Goal: Use online tool/utility: Utilize a website feature to perform a specific function

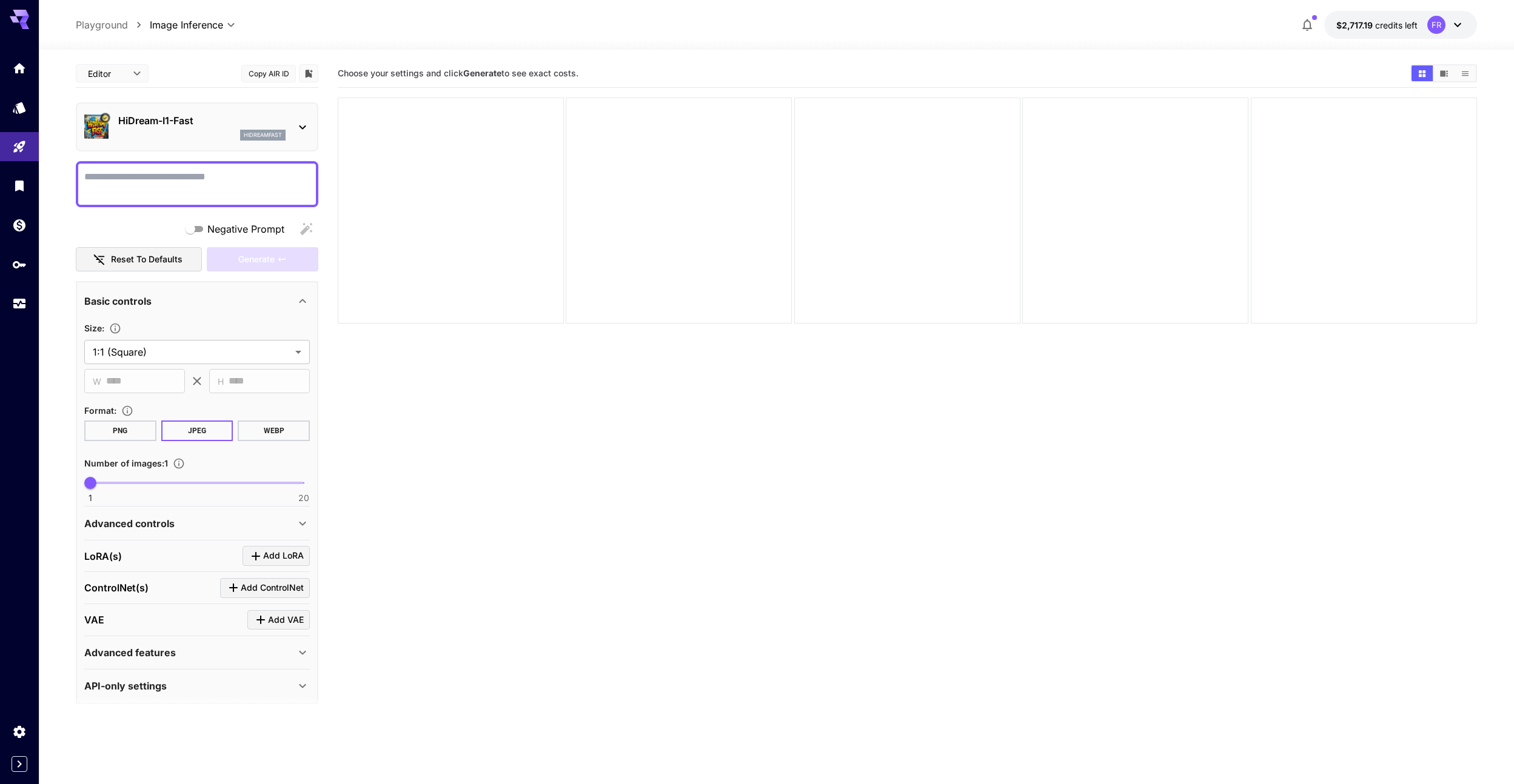
click at [196, 195] on textarea "Negative Prompt" at bounding box center [197, 184] width 225 height 29
click at [195, 136] on div "hidreamfast" at bounding box center [202, 135] width 168 height 11
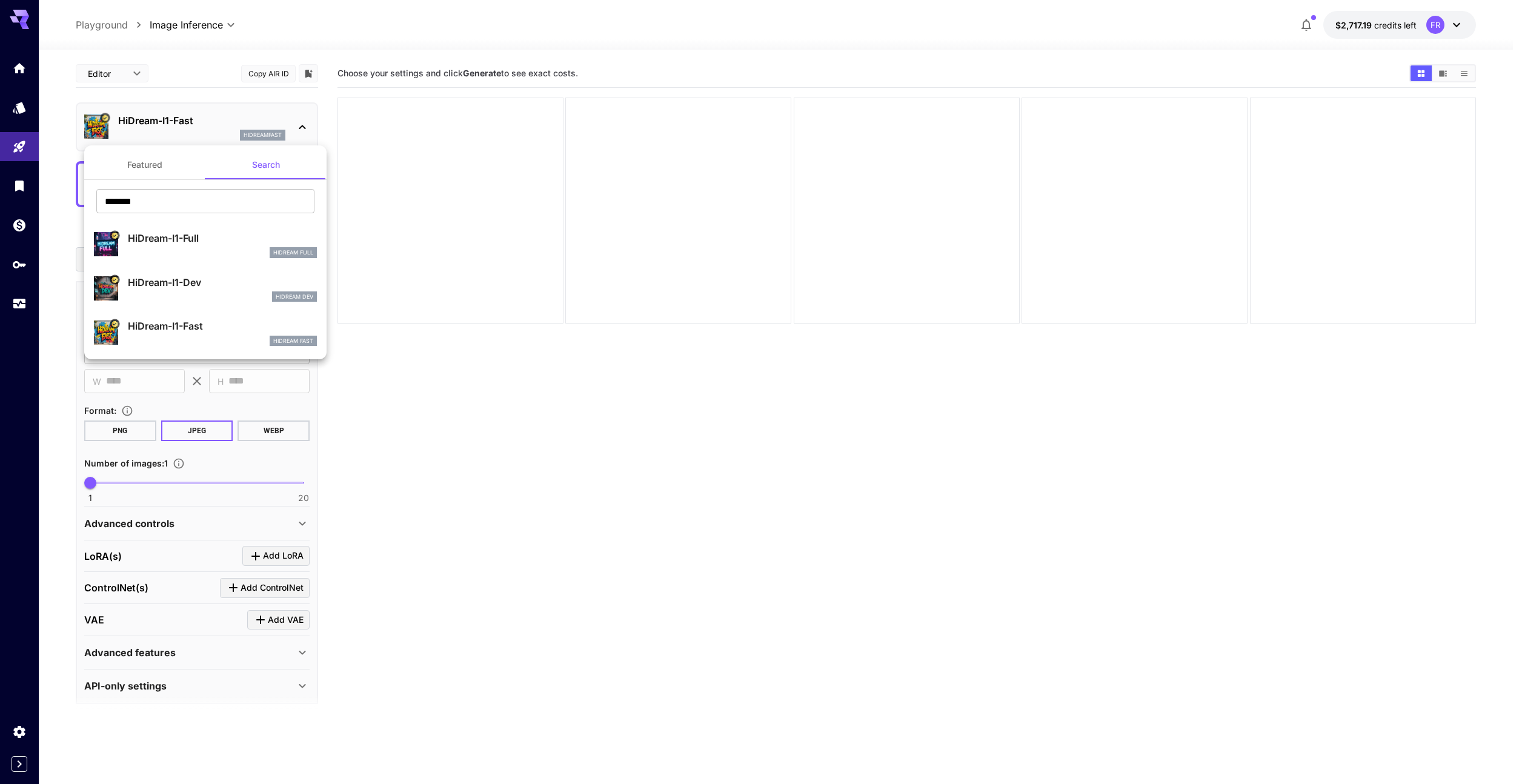
click at [146, 168] on button "Featured" at bounding box center [144, 165] width 121 height 29
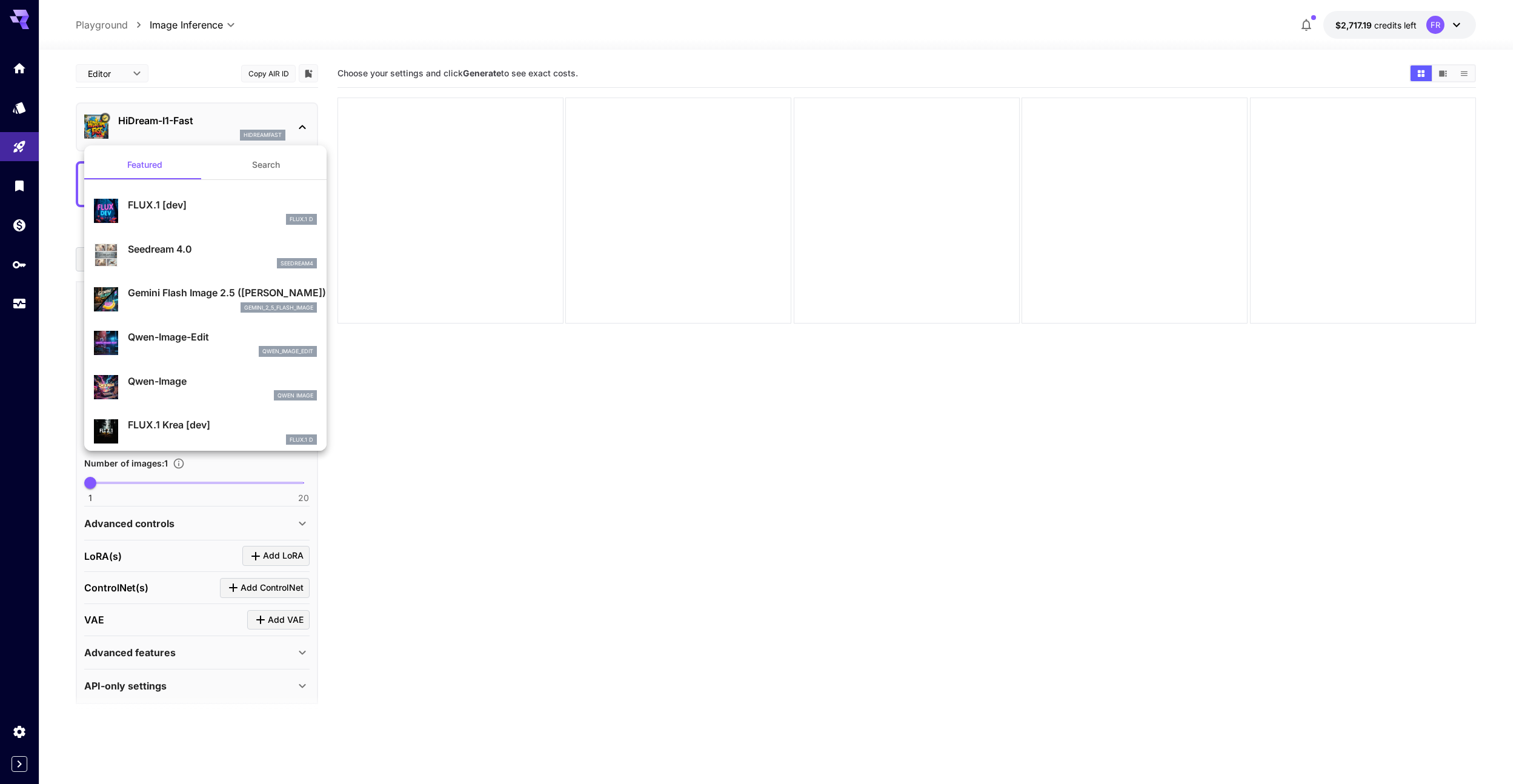
click at [160, 214] on div "FLUX.1 D" at bounding box center [222, 219] width 189 height 11
type input "**"
type input "***"
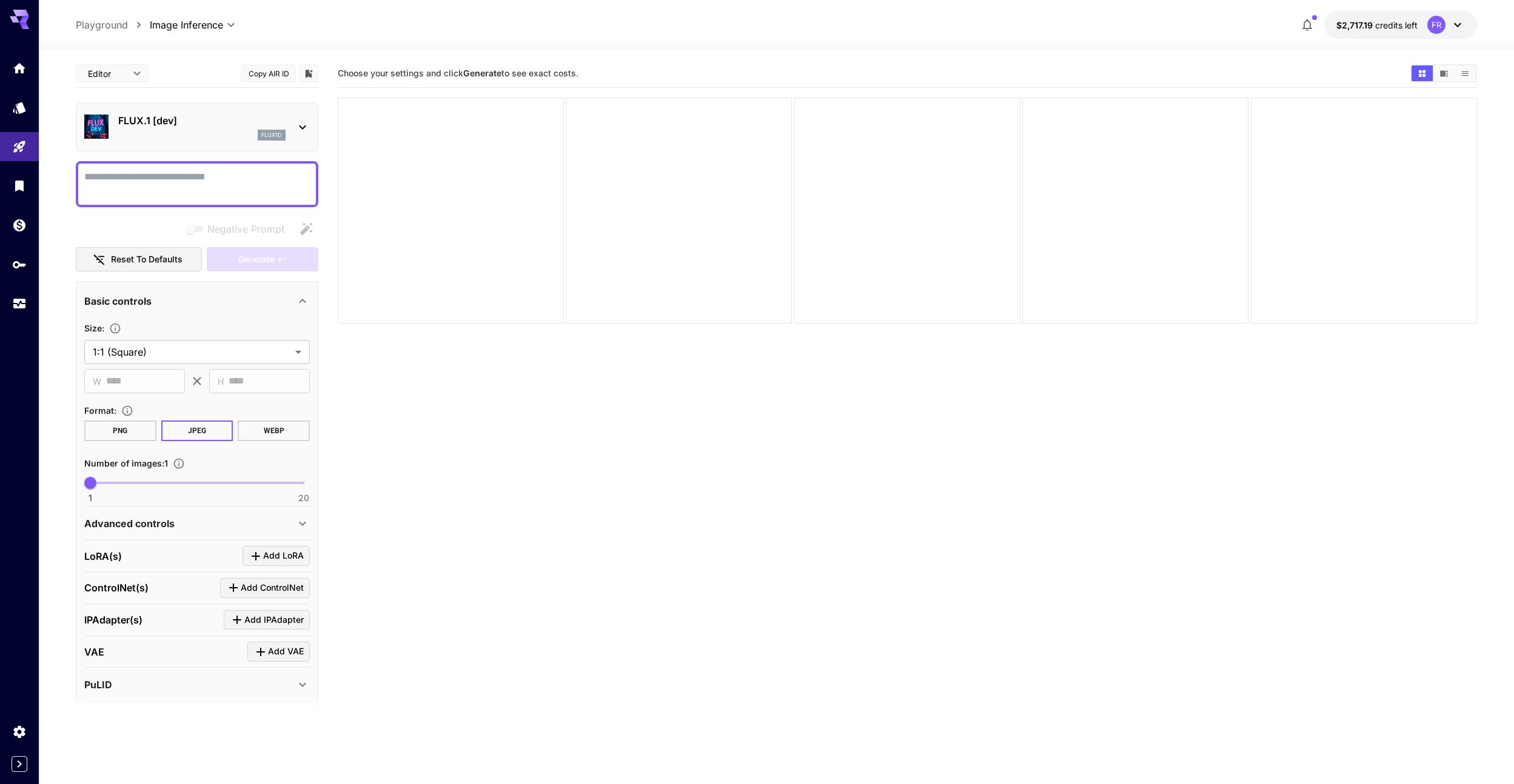
click at [165, 187] on textarea "Negative Prompt" at bounding box center [197, 184] width 225 height 29
type textarea "*****"
click at [269, 245] on div "Negative Prompt Reset to defaults Generate" at bounding box center [197, 244] width 242 height 55
click at [269, 253] on span "Generate" at bounding box center [256, 260] width 36 height 15
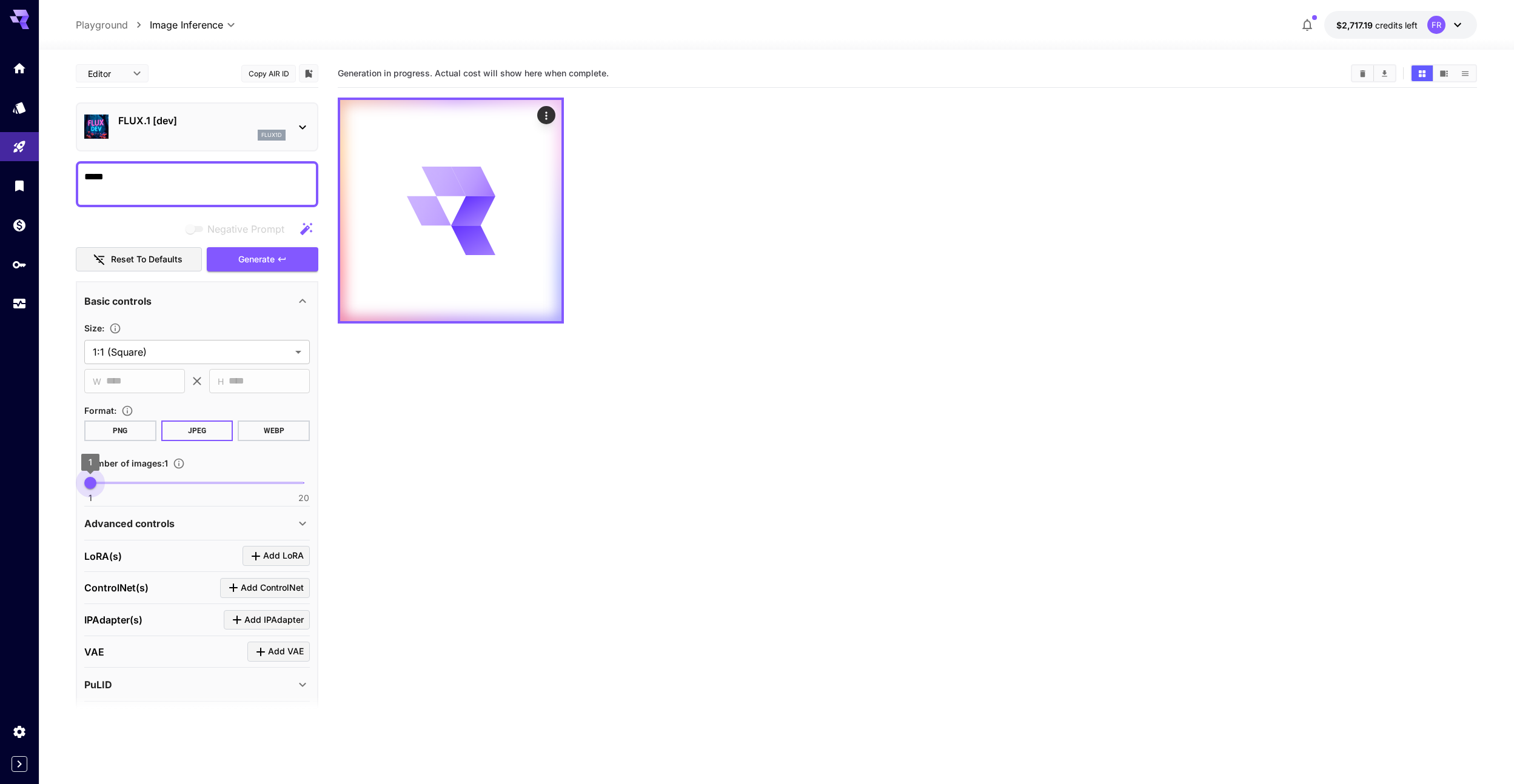
type input "**"
drag, startPoint x: 92, startPoint y: 478, endPoint x: 309, endPoint y: 487, distance: 217.2
click at [309, 488] on span "20" at bounding box center [304, 483] width 12 height 12
click at [275, 262] on button "Generate" at bounding box center [262, 259] width 111 height 25
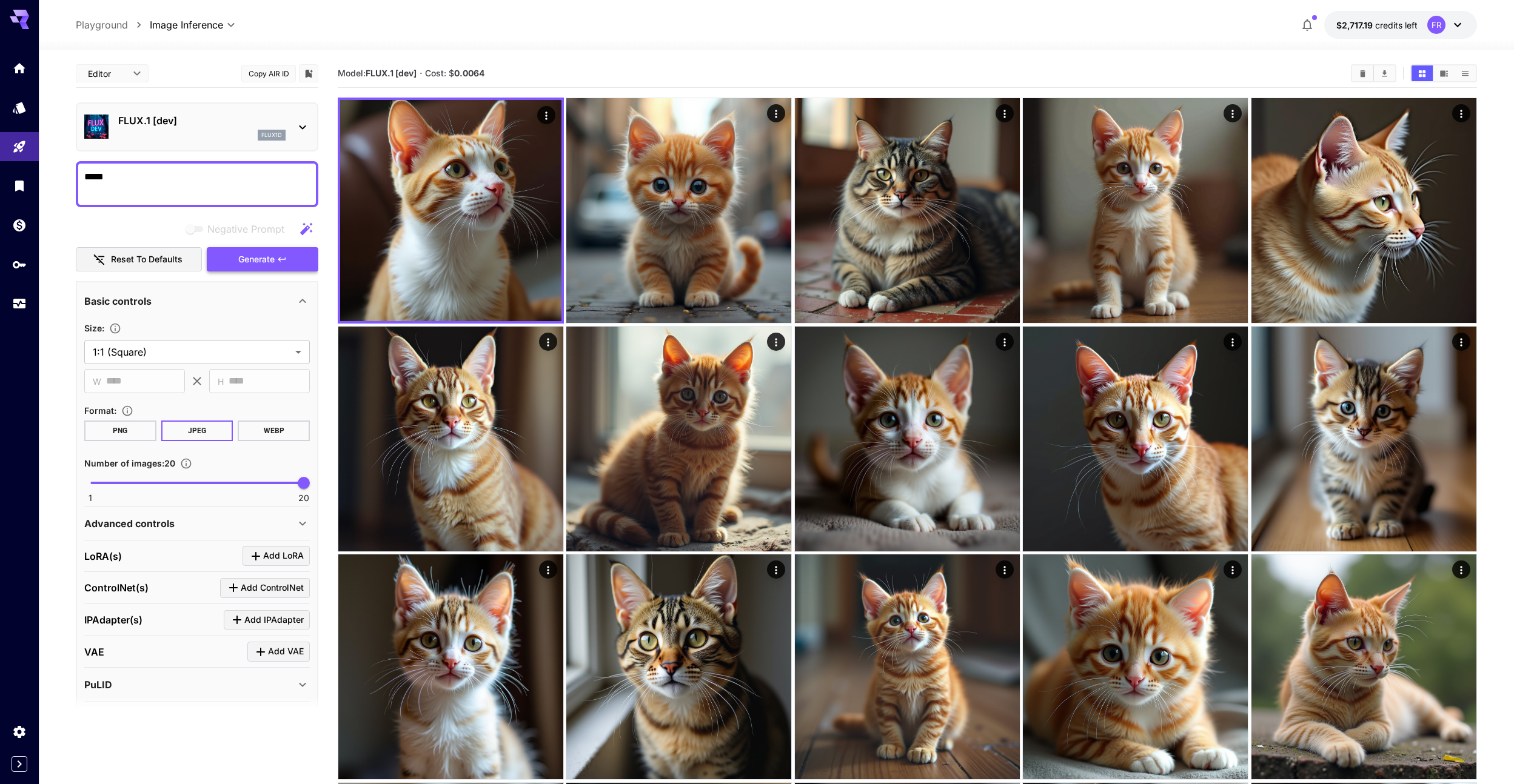
click at [259, 261] on span "Generate" at bounding box center [256, 260] width 36 height 15
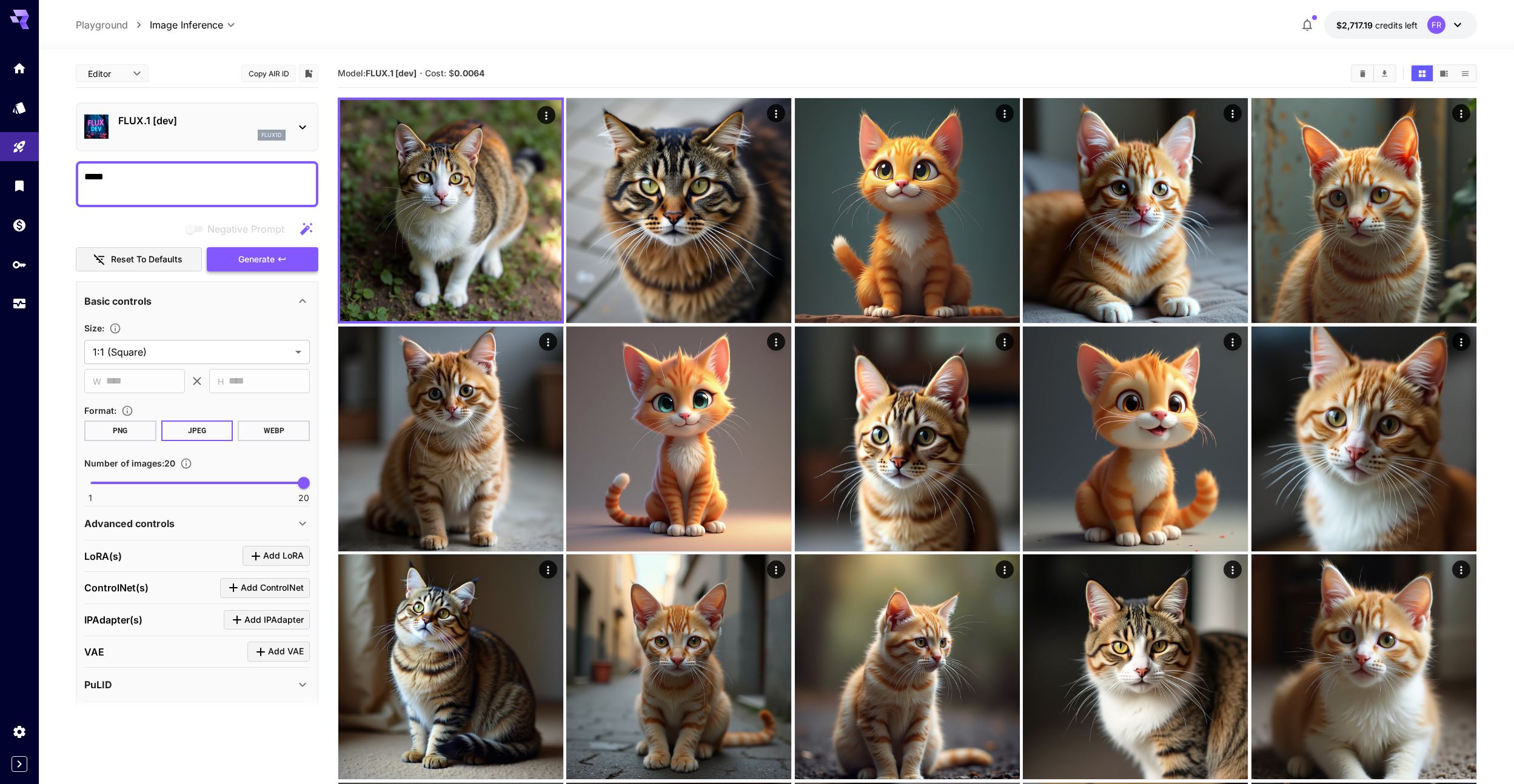
click at [287, 262] on button "Generate" at bounding box center [262, 259] width 111 height 25
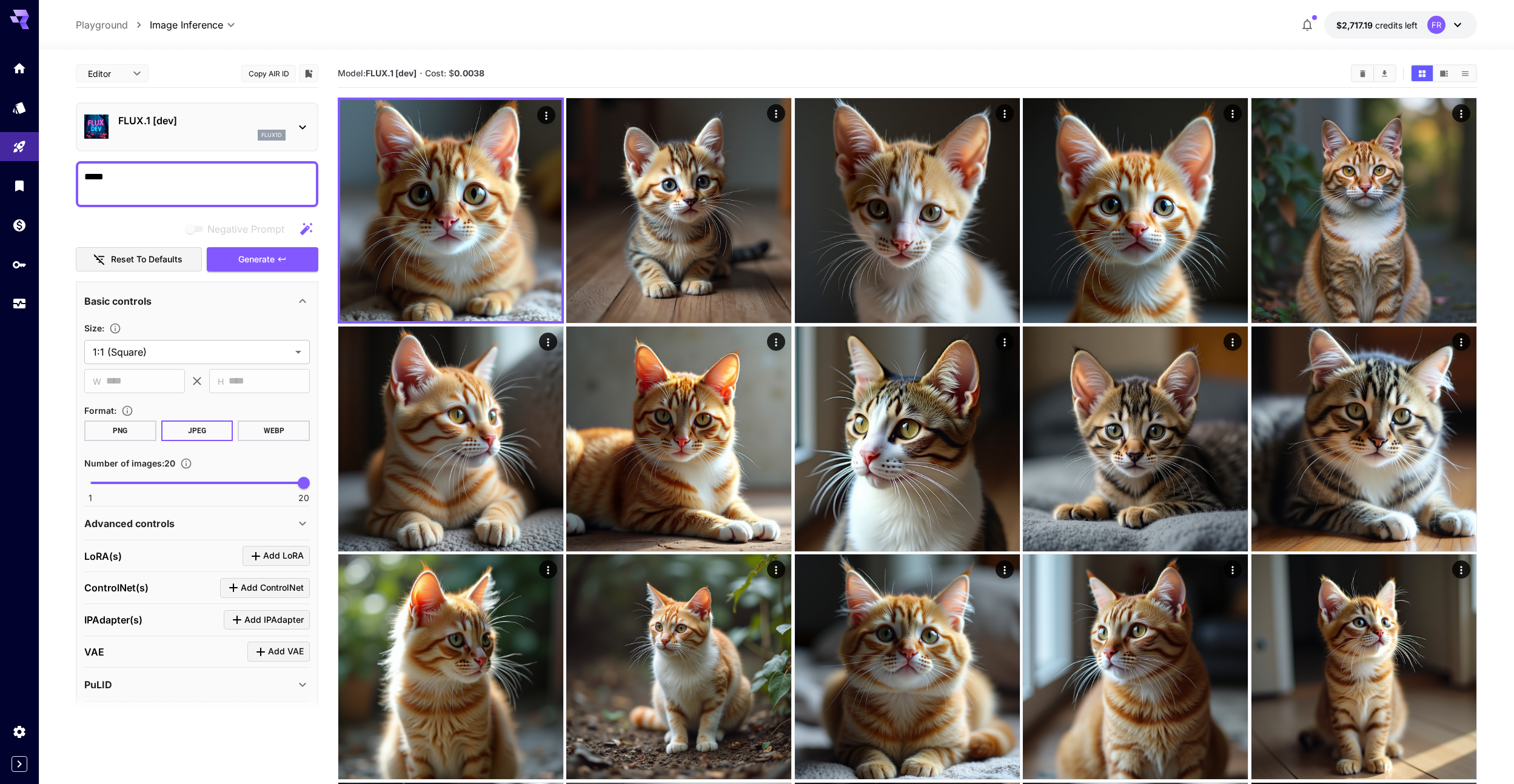
click at [222, 121] on p "FLUX.1 [dev]" at bounding box center [202, 120] width 168 height 15
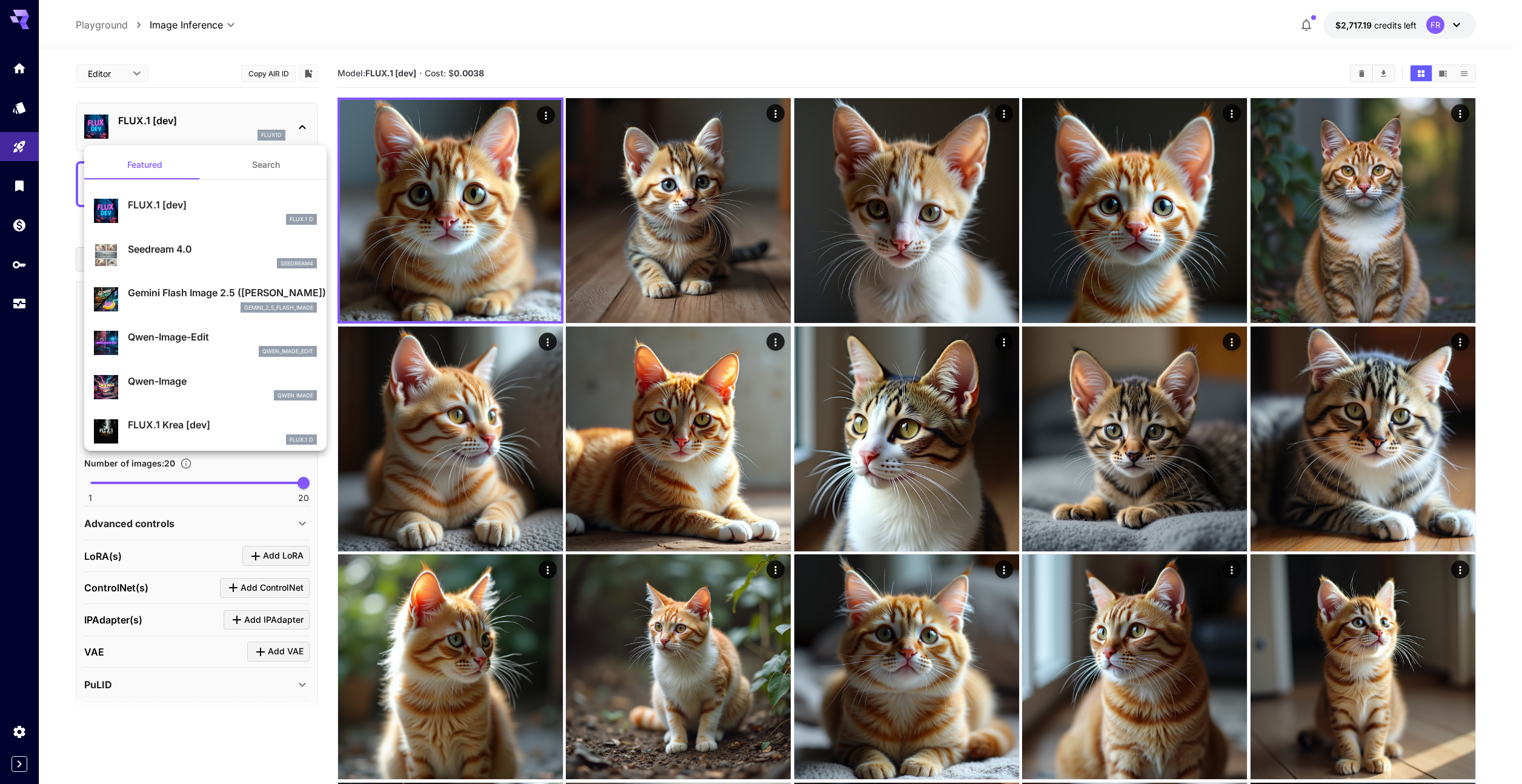
click at [178, 244] on p "Seedream 4.0" at bounding box center [222, 248] width 189 height 15
type input "**********"
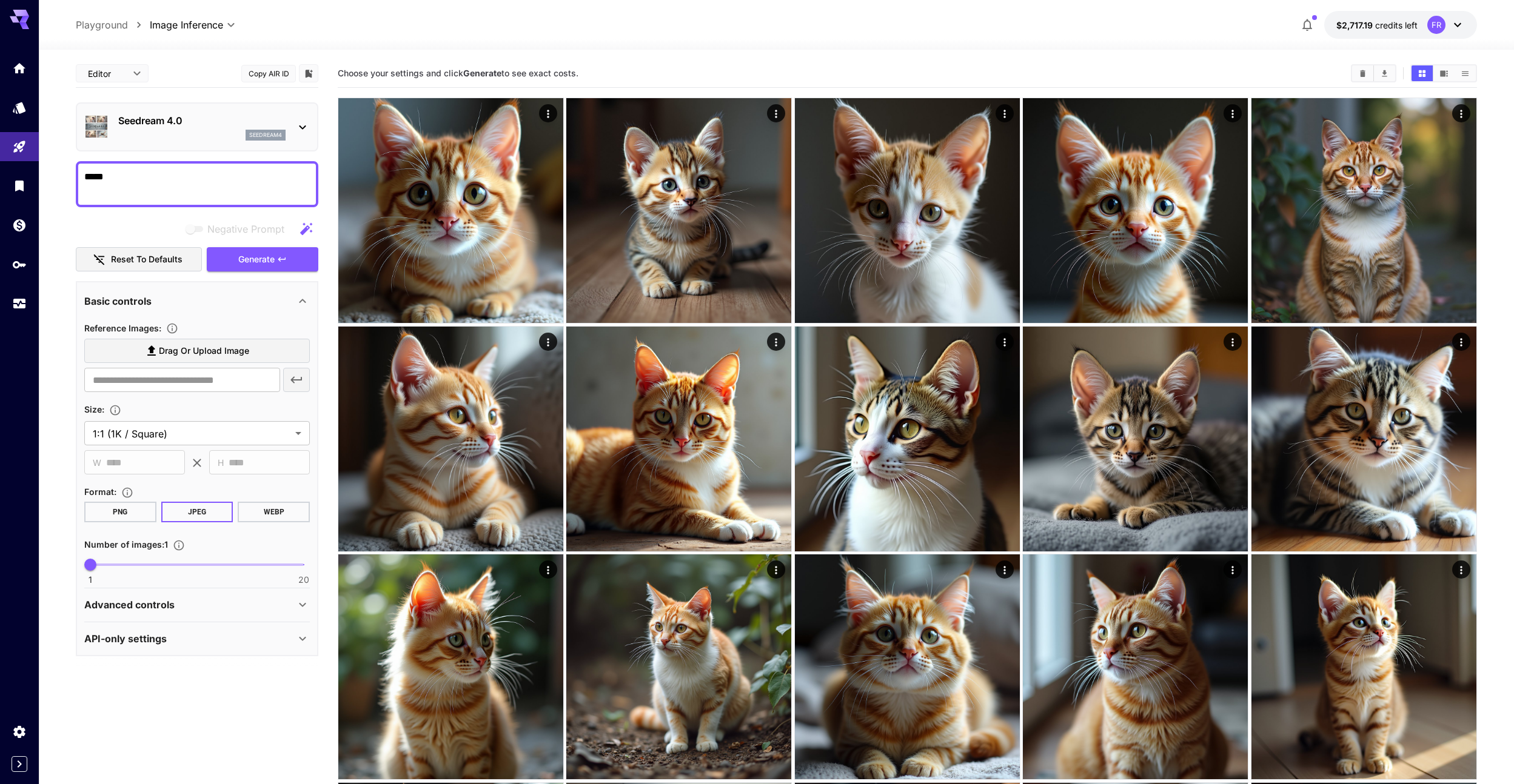
drag, startPoint x: 143, startPoint y: 184, endPoint x: 66, endPoint y: 173, distance: 77.8
type input "*"
drag, startPoint x: 95, startPoint y: 559, endPoint x: 120, endPoint y: 566, distance: 26.0
click at [120, 566] on span "4" at bounding box center [124, 565] width 12 height 12
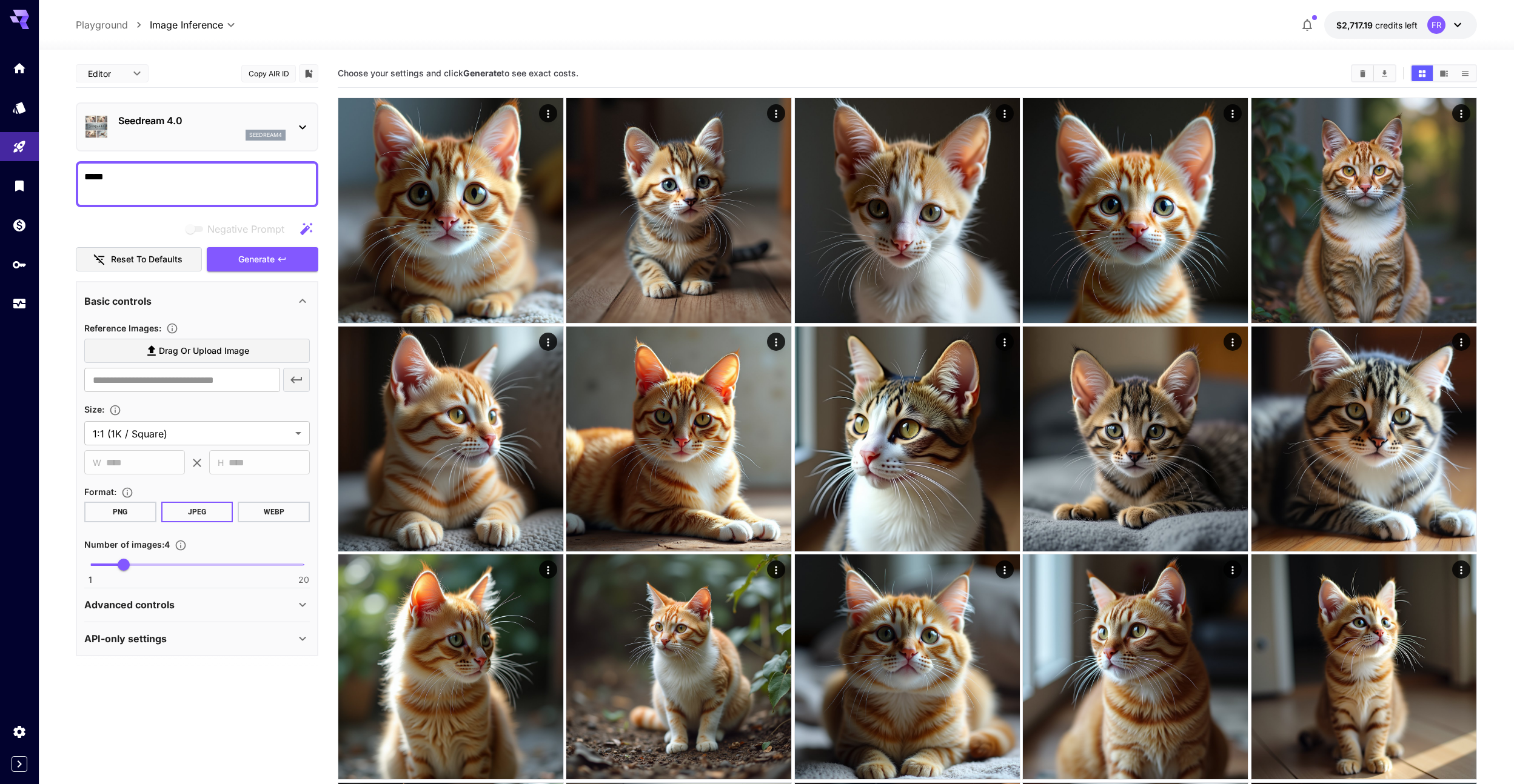
click at [131, 175] on textarea "*****" at bounding box center [197, 184] width 225 height 29
drag, startPoint x: 141, startPoint y: 179, endPoint x: 44, endPoint y: 175, distance: 97.1
type textarea "**********"
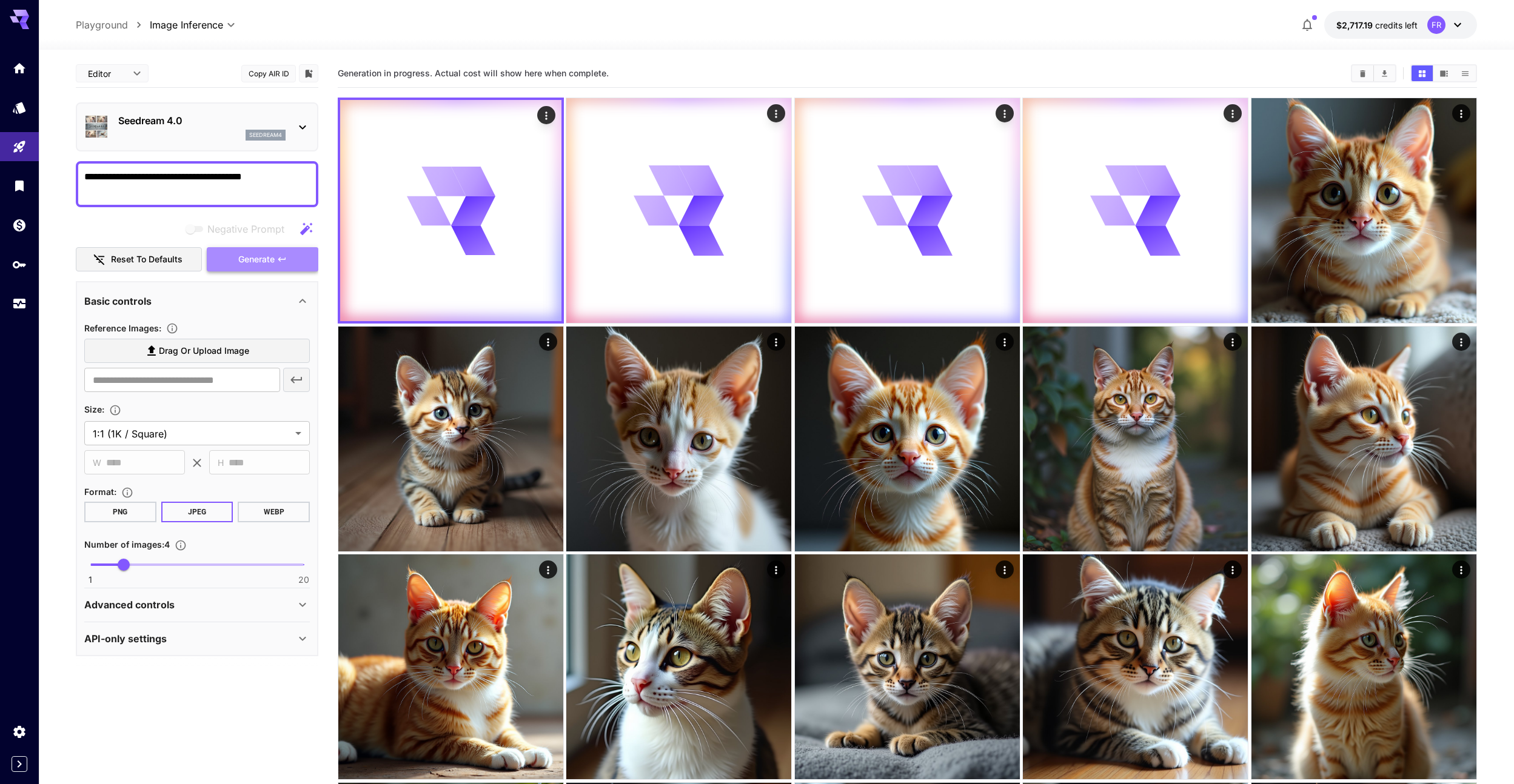
click at [251, 258] on span "Generate" at bounding box center [256, 260] width 36 height 15
click at [242, 605] on div "Advanced controls" at bounding box center [189, 604] width 211 height 15
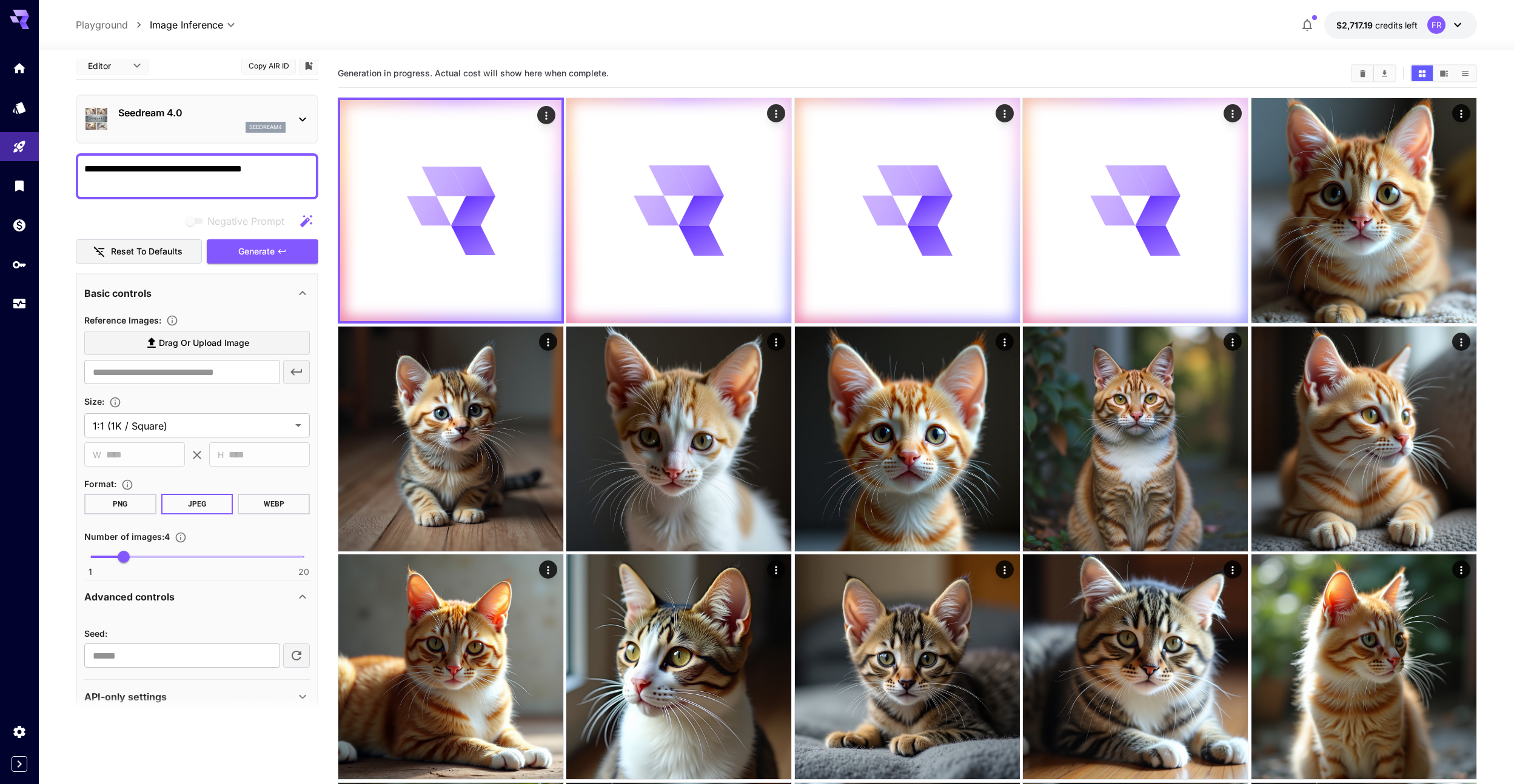
scroll to position [26, 0]
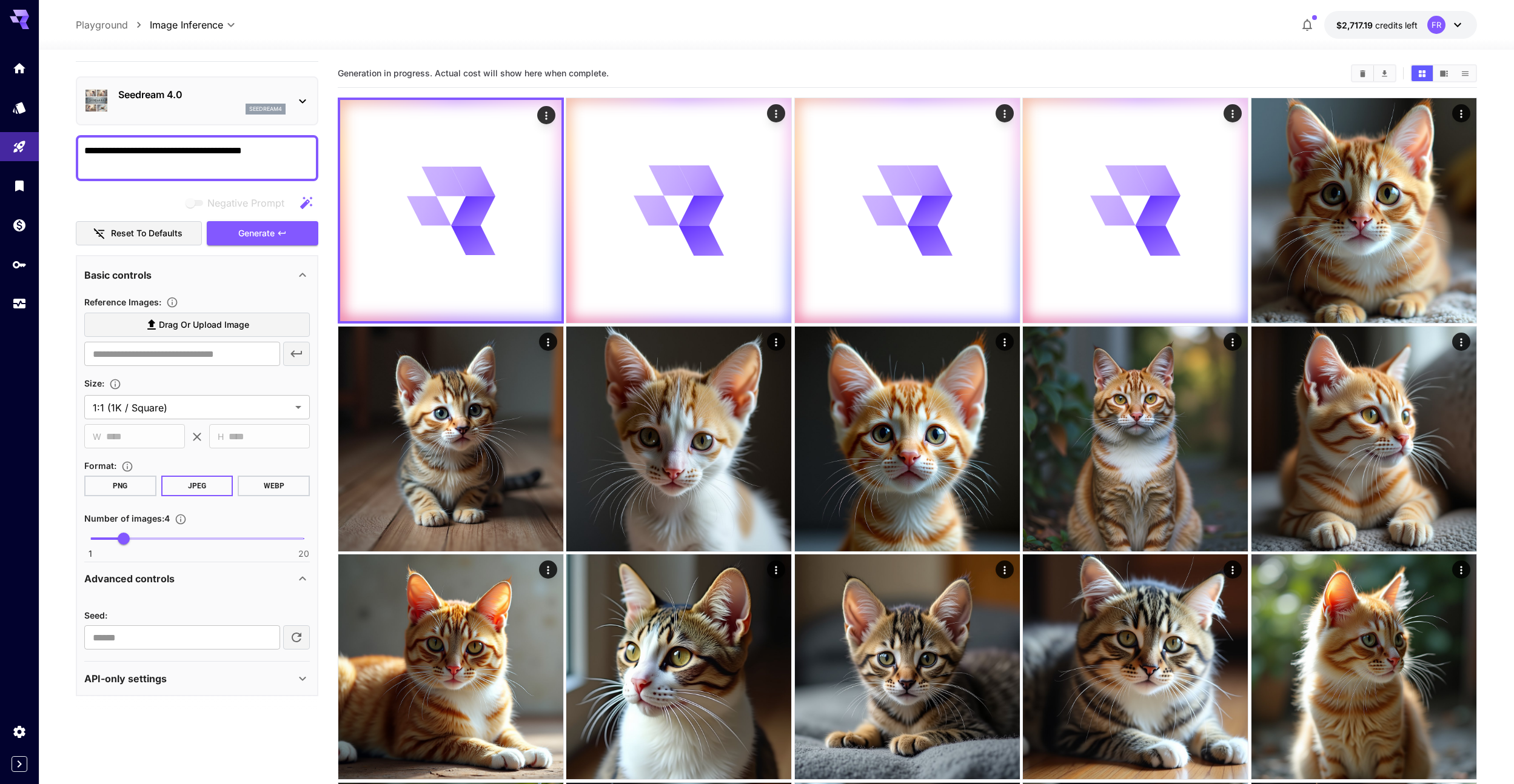
click at [212, 681] on div "API-only settings" at bounding box center [189, 678] width 211 height 15
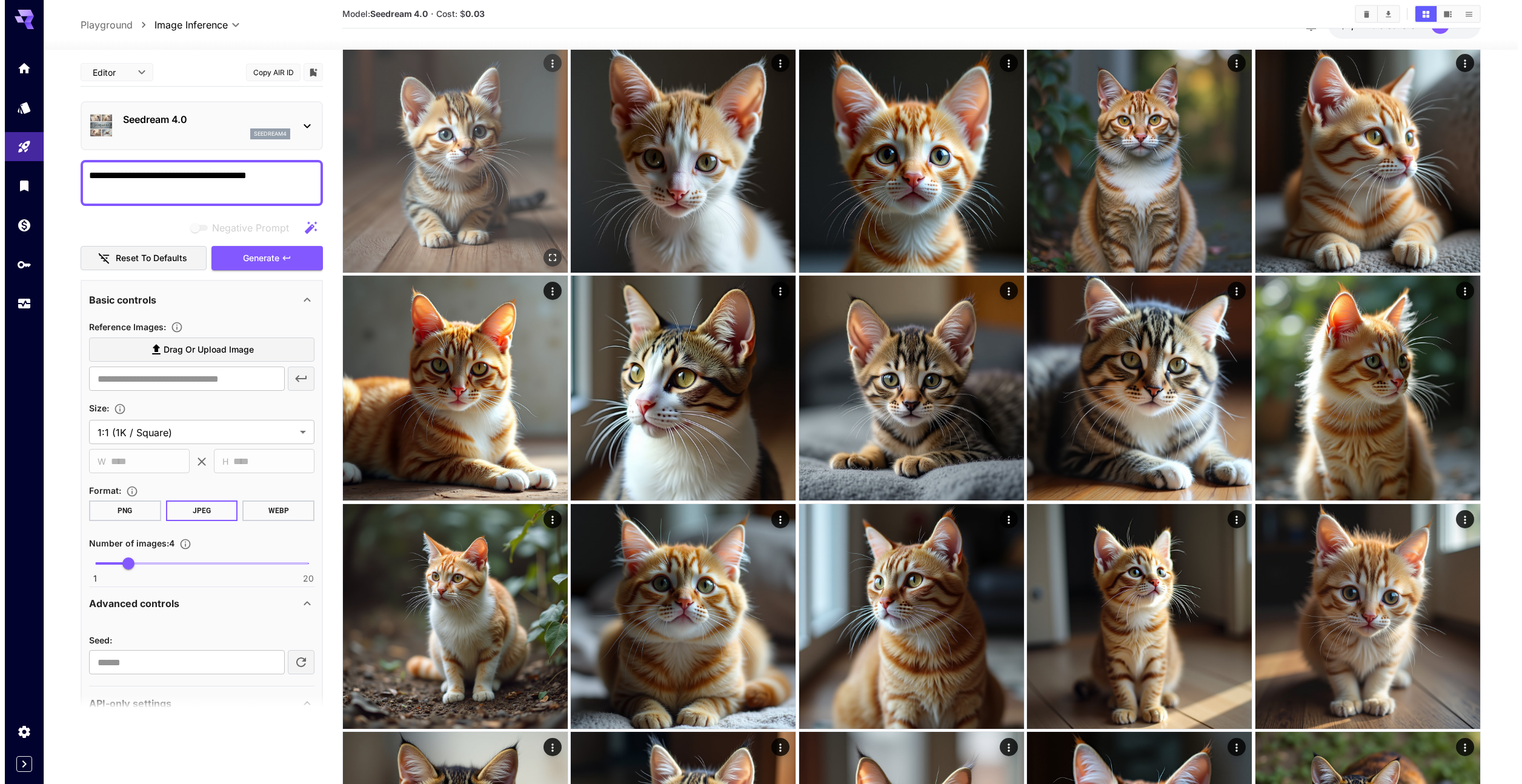
scroll to position [0, 0]
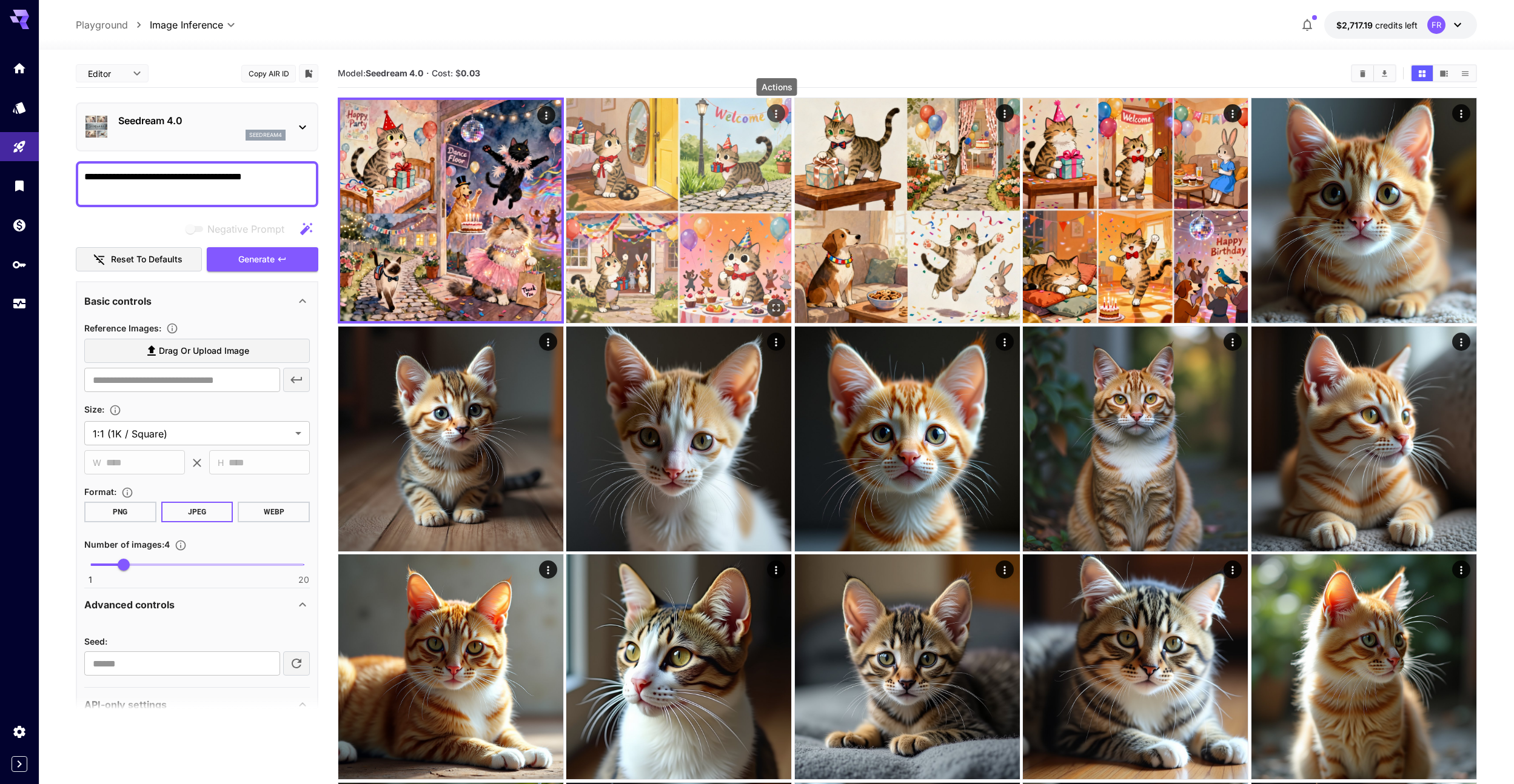
click at [777, 118] on icon "Actions" at bounding box center [777, 114] width 12 height 12
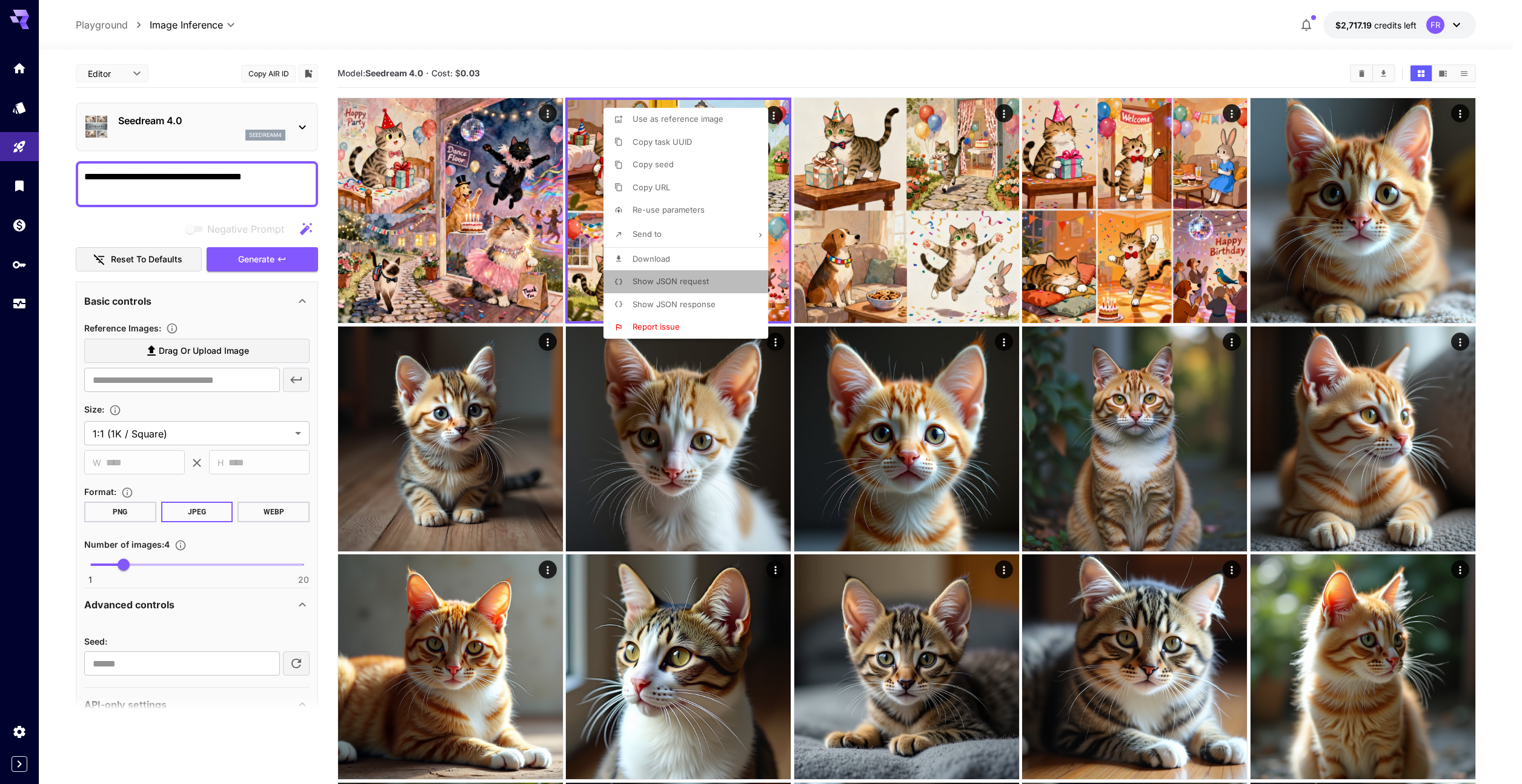
click at [698, 282] on span "Show JSON request" at bounding box center [671, 281] width 76 height 10
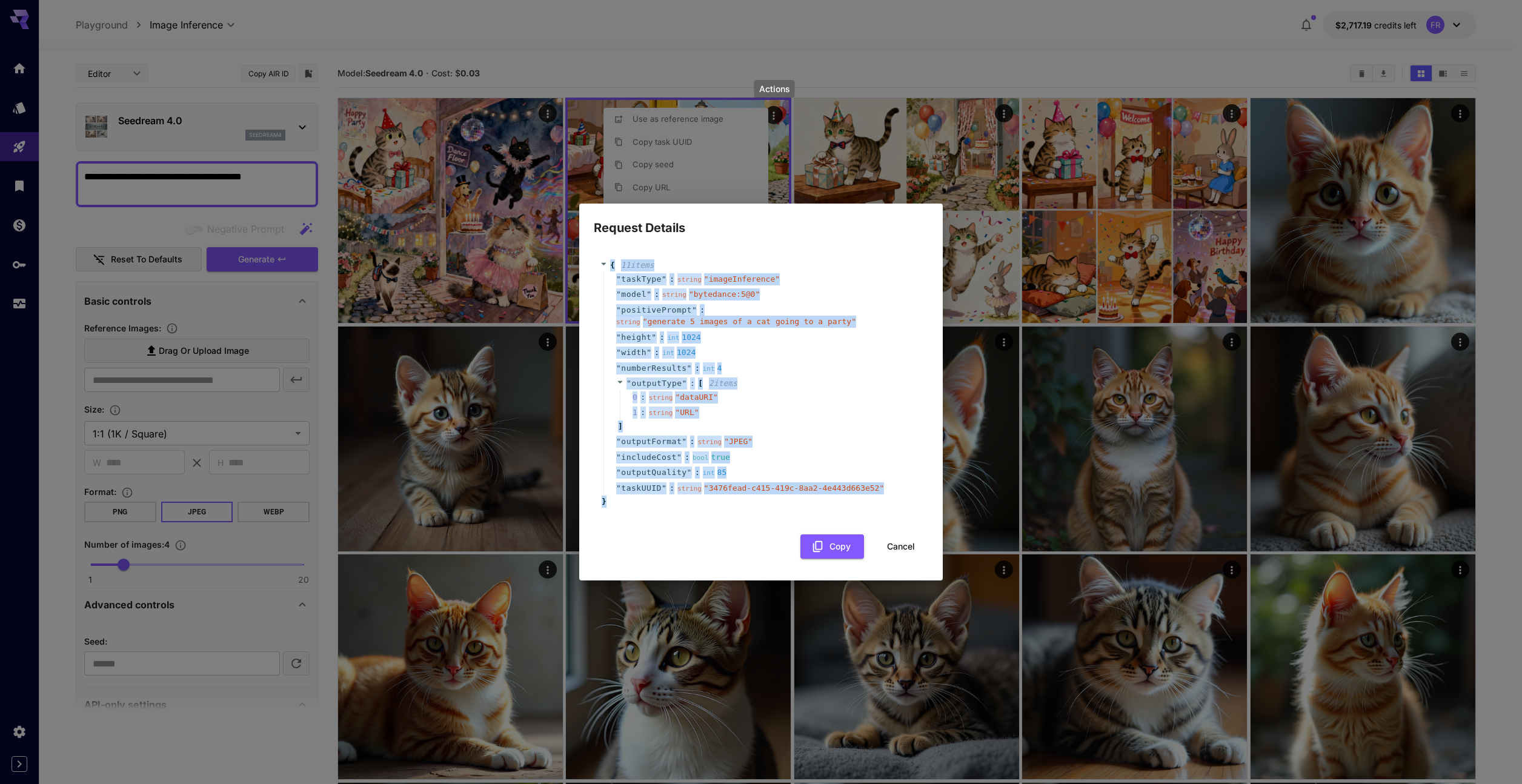
drag, startPoint x: 614, startPoint y: 501, endPoint x: 605, endPoint y: 261, distance: 240.2
click at [605, 261] on div "{ 11 item s " taskType " : string " imageInference " " model " : string " byted…" at bounding box center [761, 384] width 323 height 248
copy div "{ 11 item s " taskType " : string " imageInference " " model " : string " byted…"
click at [733, 317] on span "" generate 5 images of a cat going to a party "" at bounding box center [749, 322] width 213 height 9
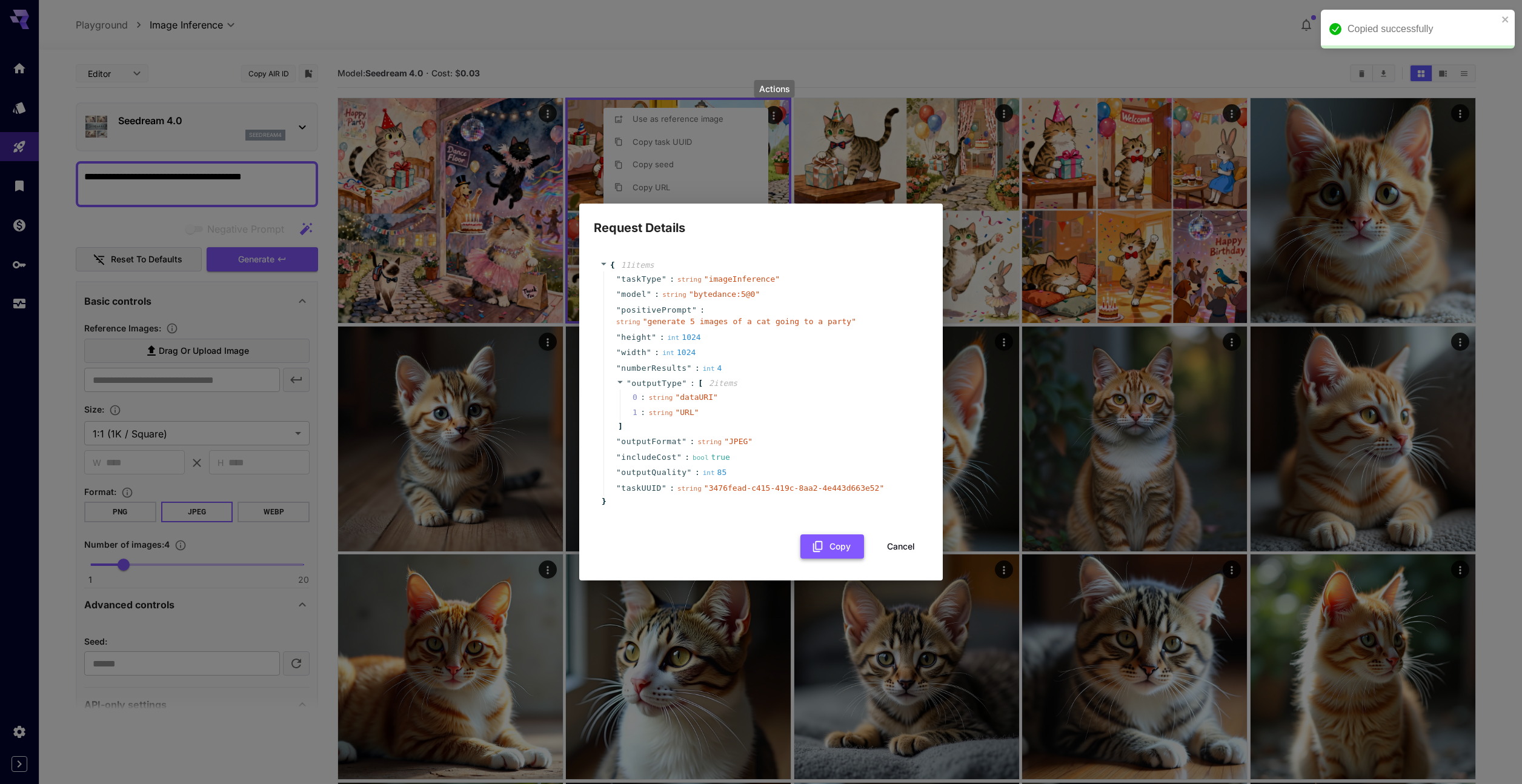
click at [839, 551] on button "Copy" at bounding box center [832, 547] width 63 height 25
